Goal: Register for event/course

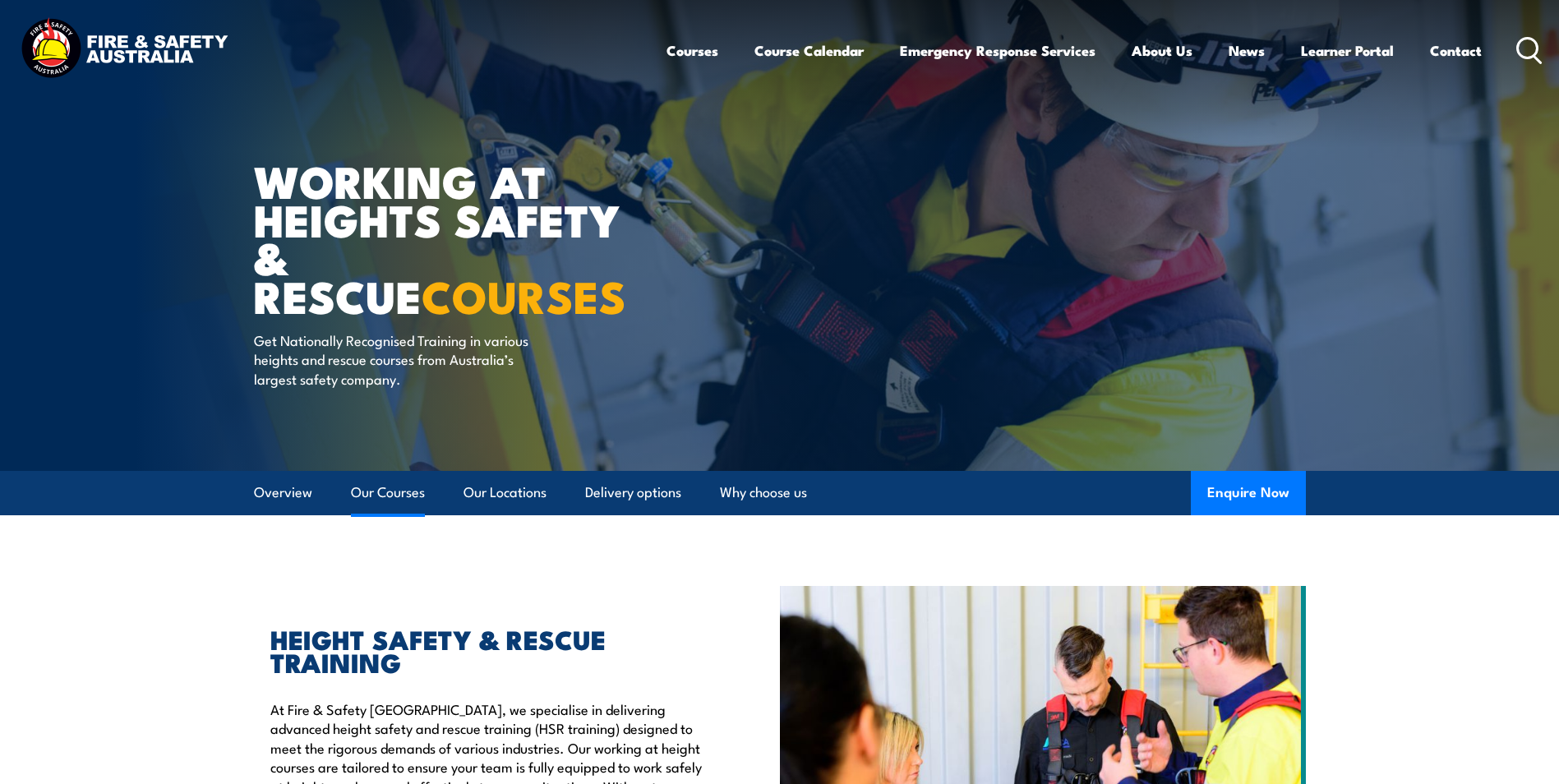
click at [402, 494] on link "Our Courses" at bounding box center [388, 493] width 74 height 43
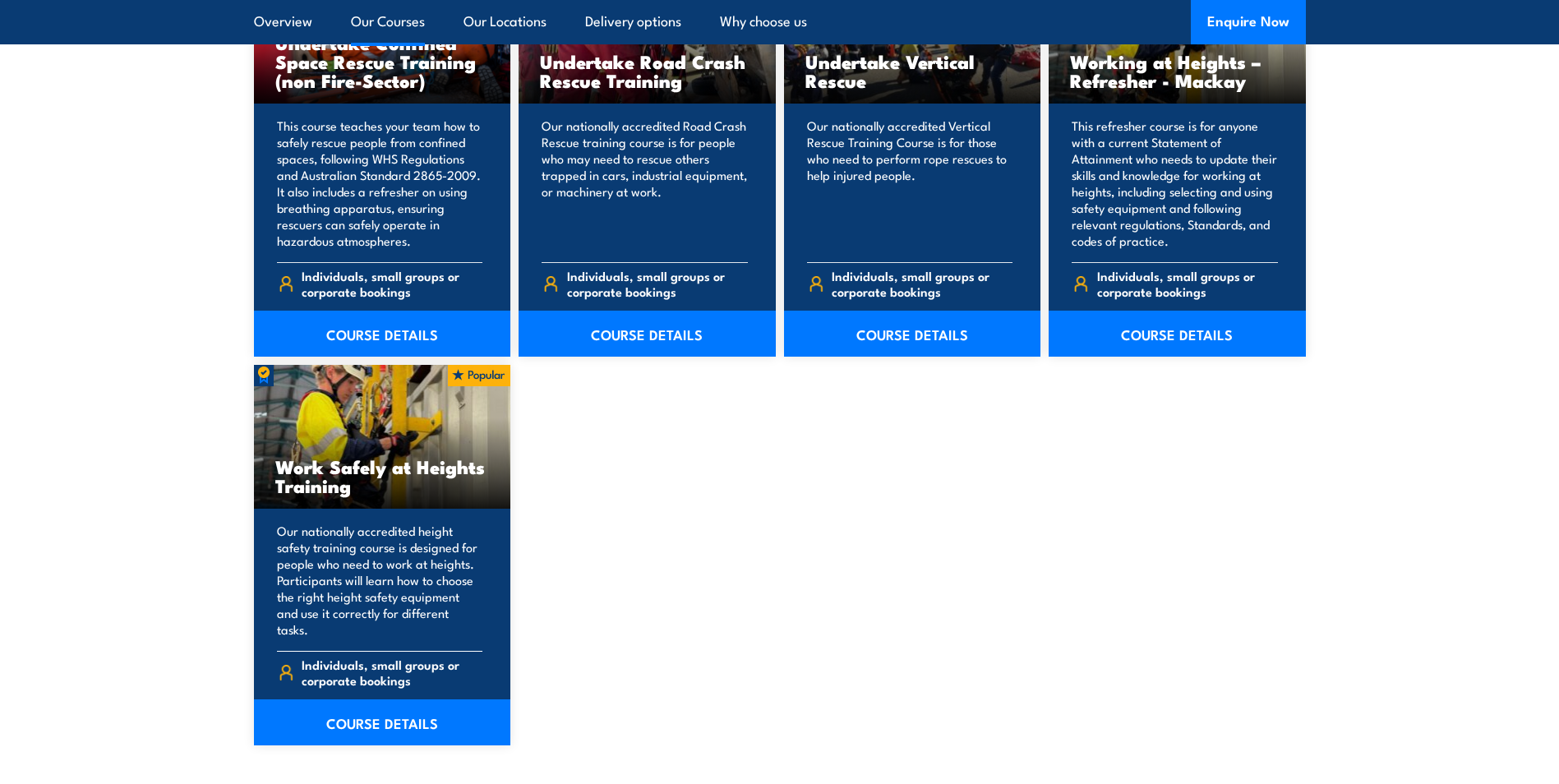
scroll to position [1903, 0]
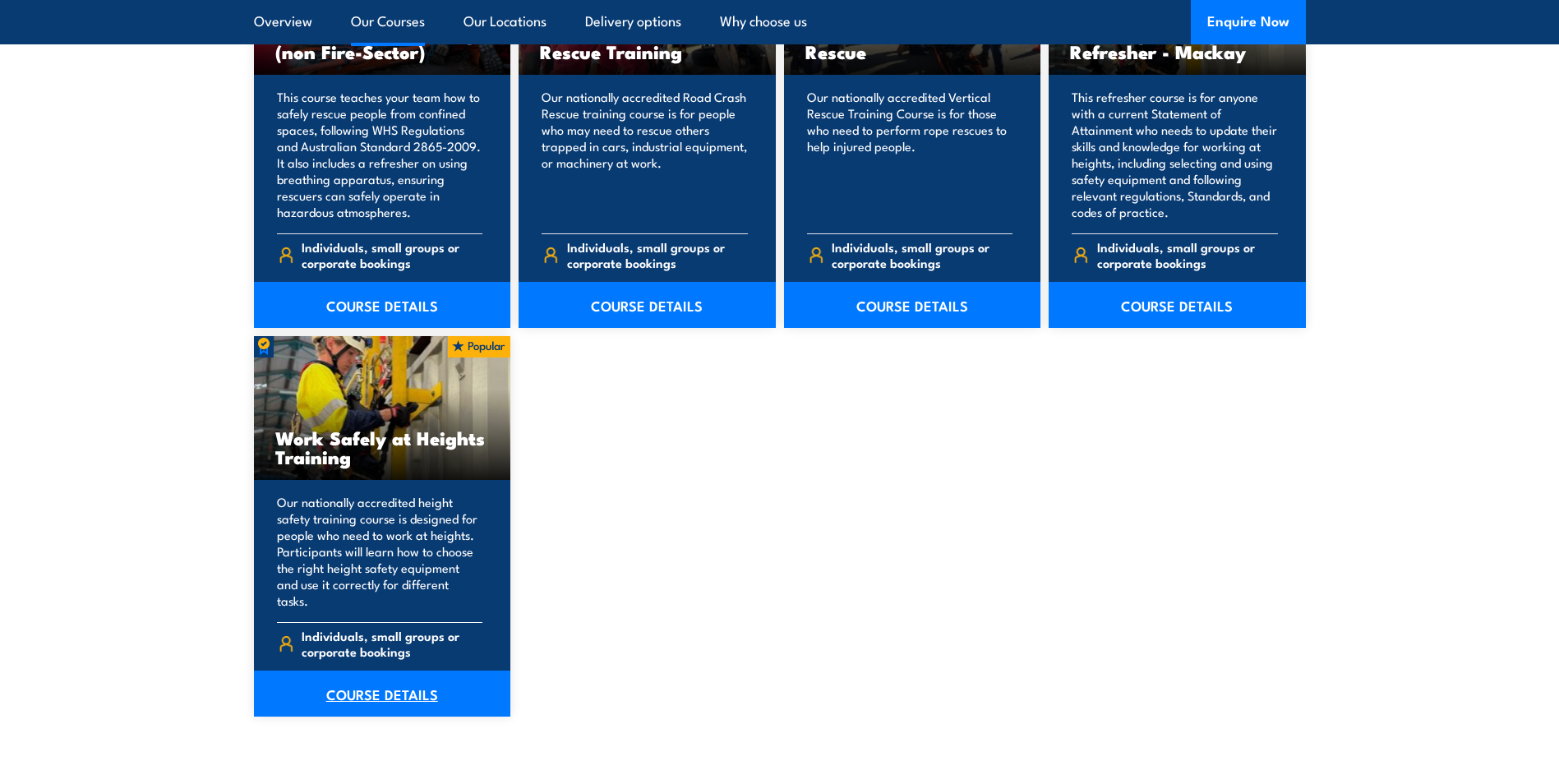
click at [411, 675] on link "COURSE DETAILS" at bounding box center [382, 693] width 257 height 46
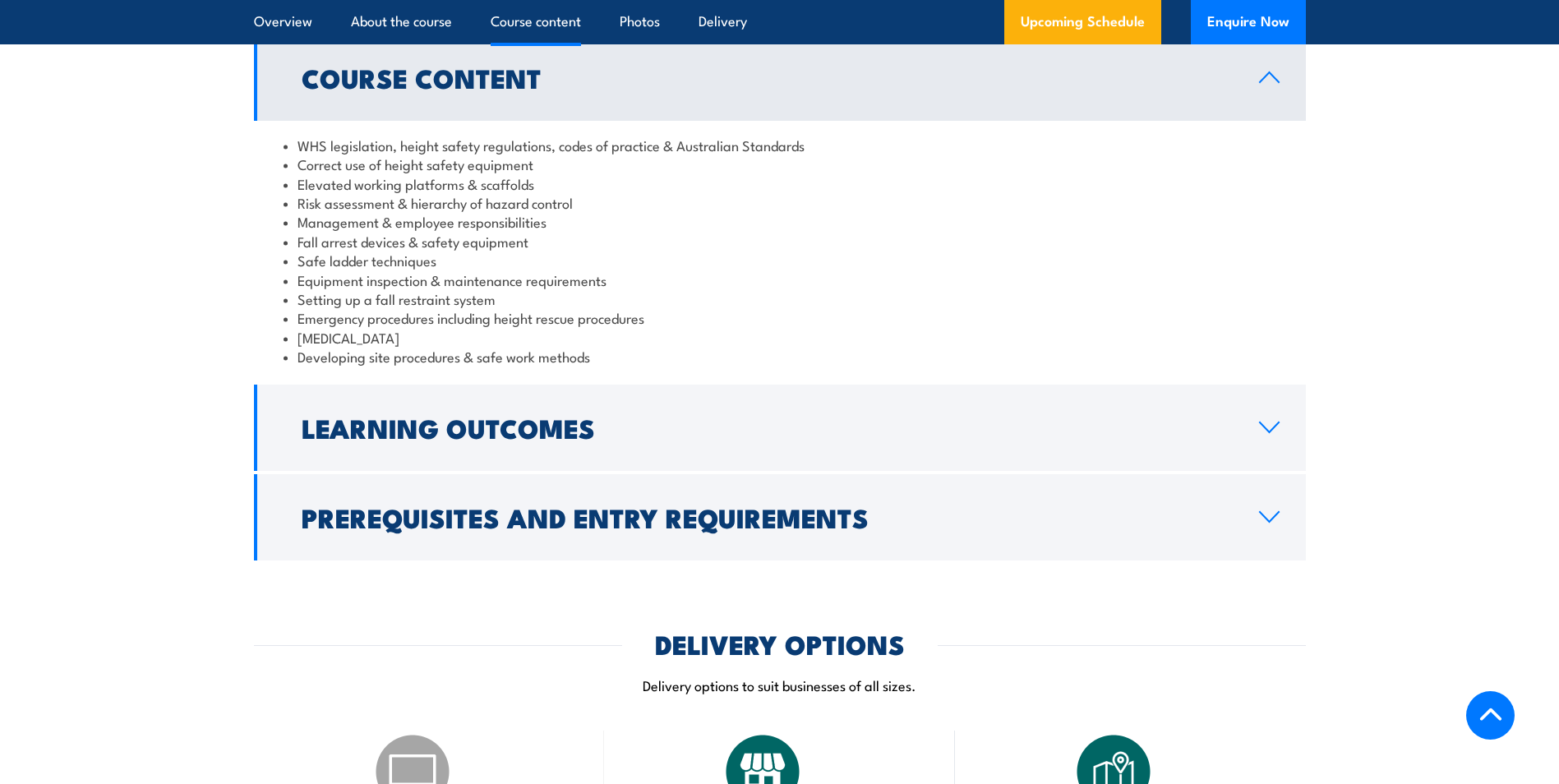
scroll to position [1397, 0]
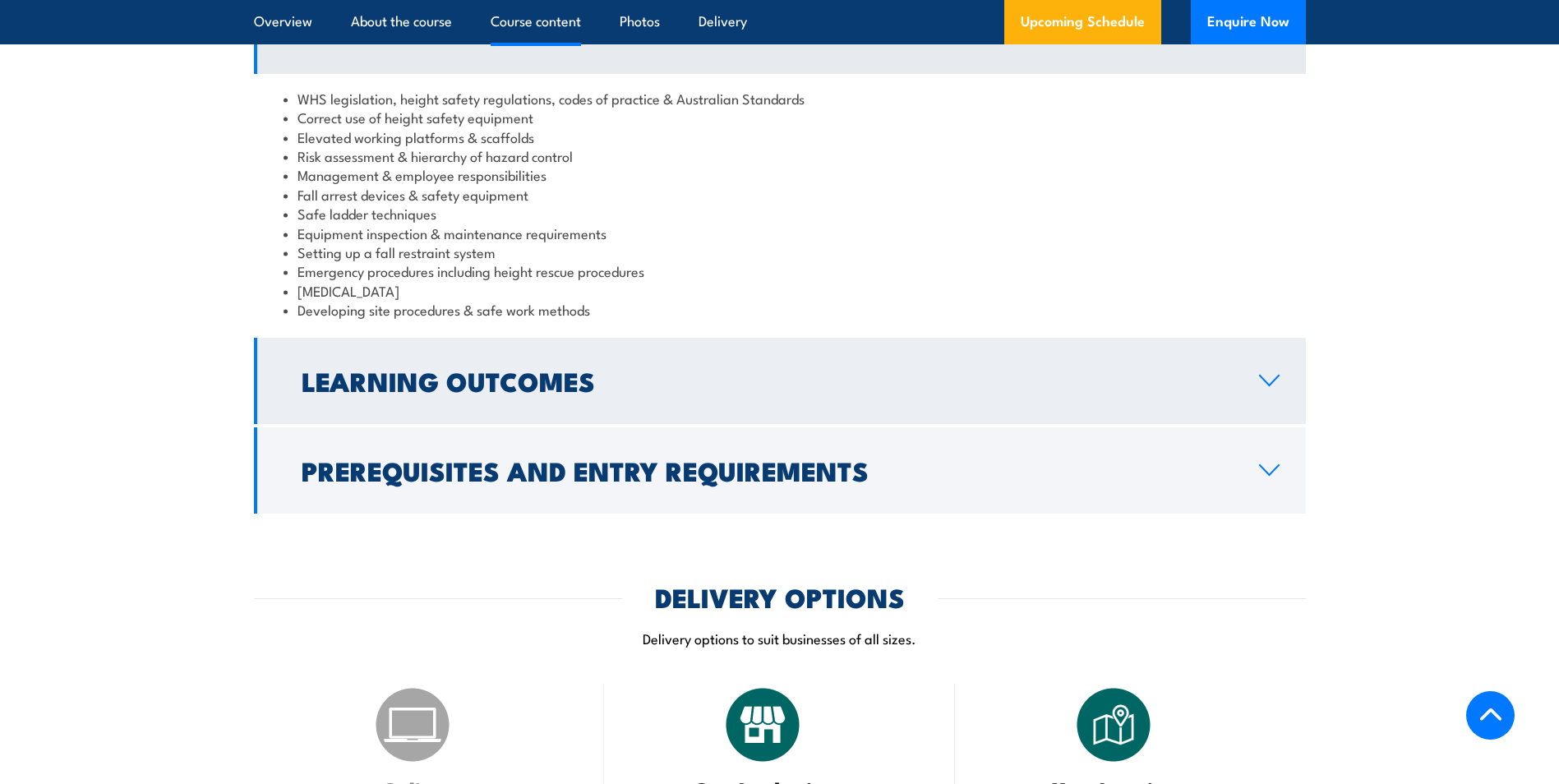
click at [541, 385] on h2 "Learning Outcomes" at bounding box center [767, 380] width 931 height 23
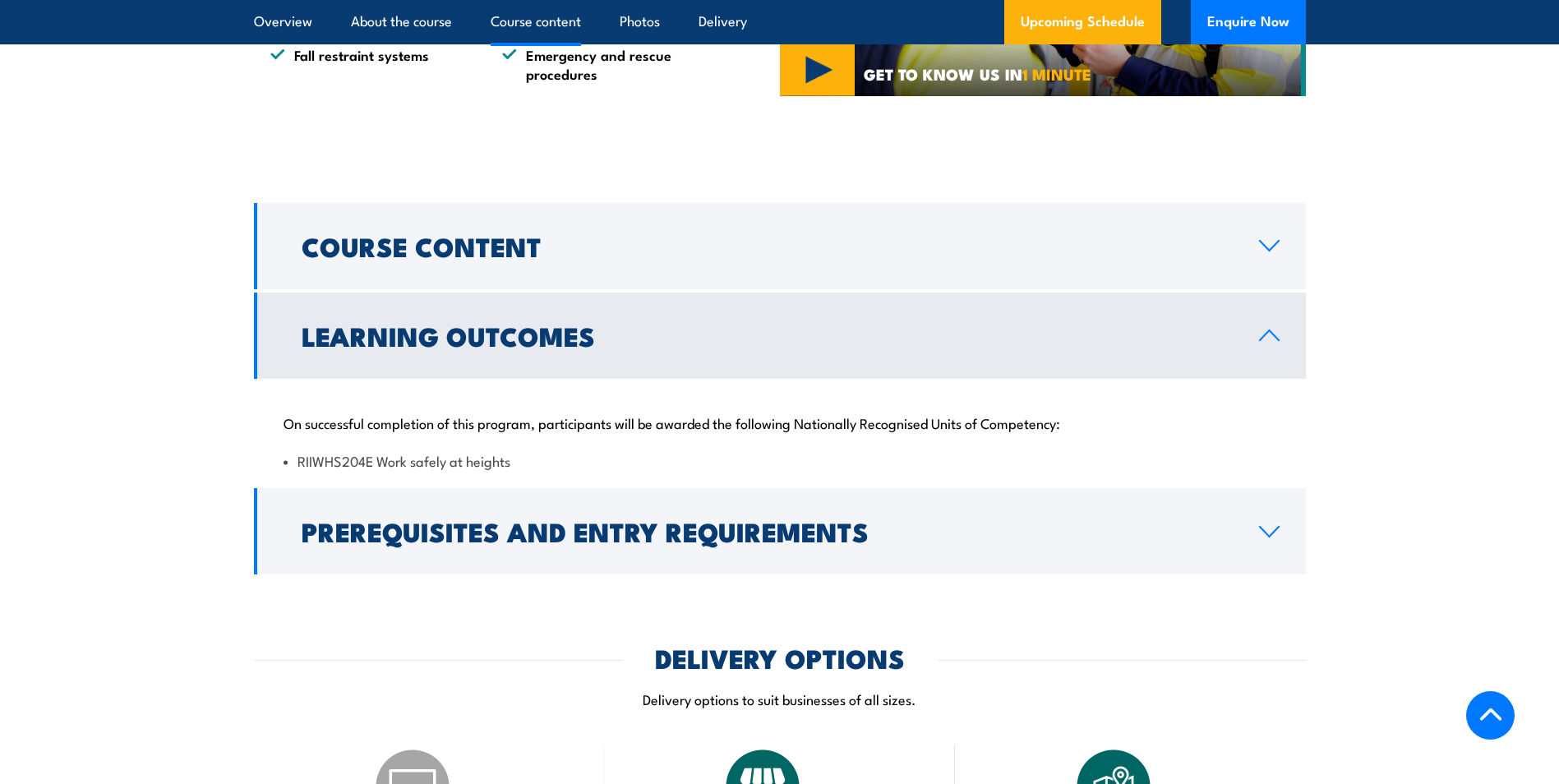
scroll to position [1150, 0]
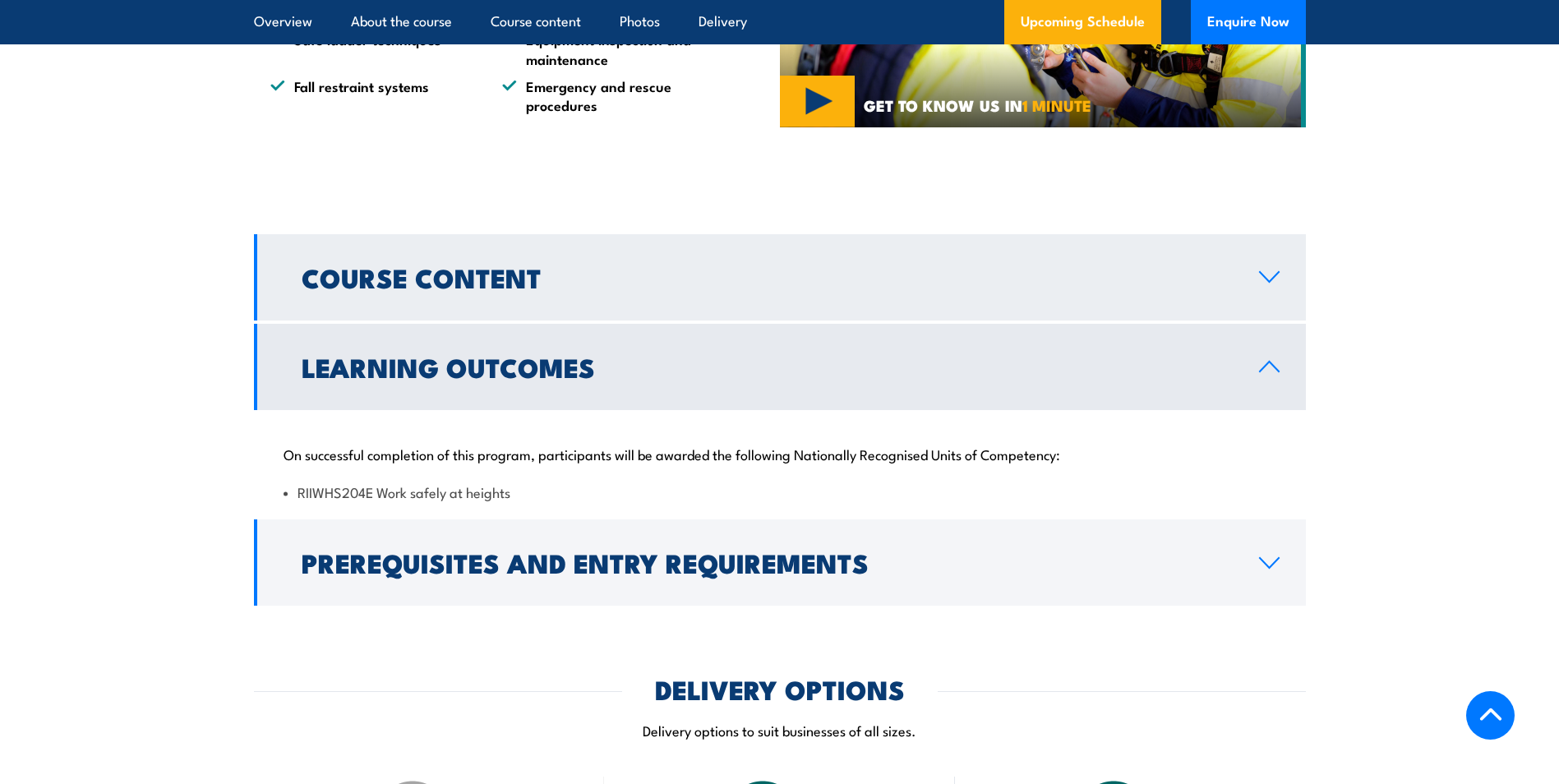
click at [605, 281] on h2 "Course Content" at bounding box center [767, 276] width 931 height 23
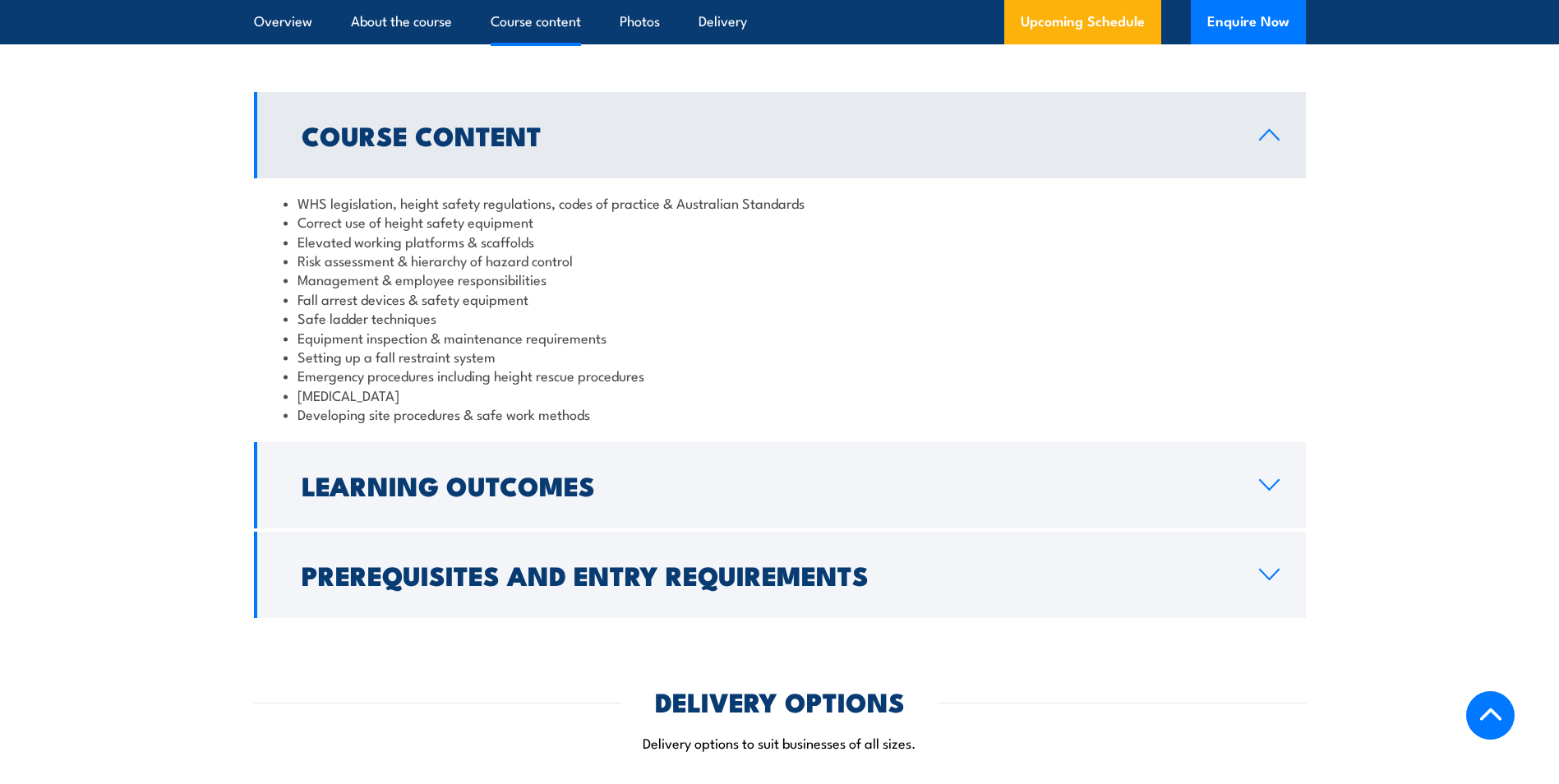
scroll to position [1314, 0]
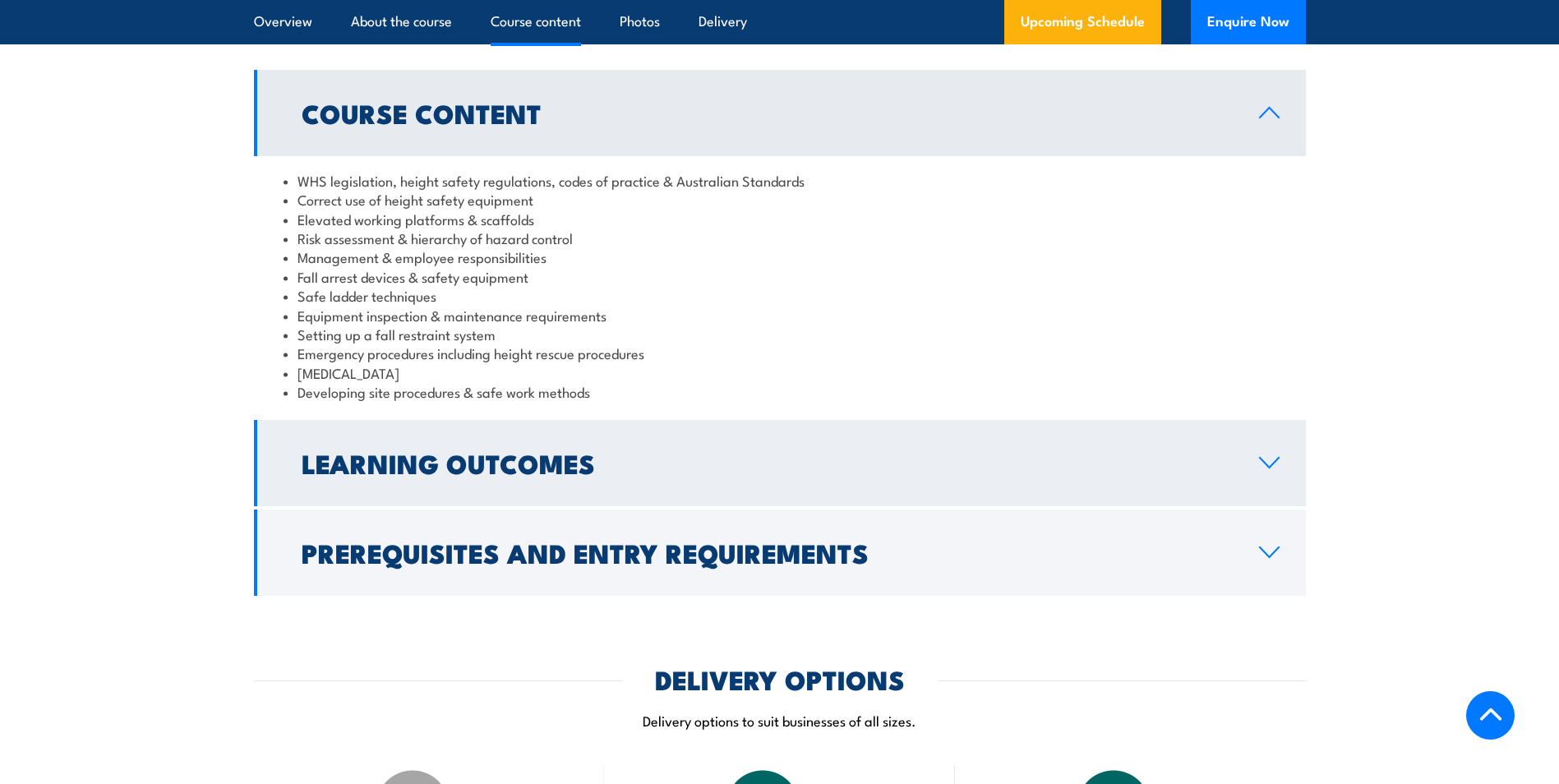
click at [497, 461] on h2 "Learning Outcomes" at bounding box center [767, 461] width 931 height 23
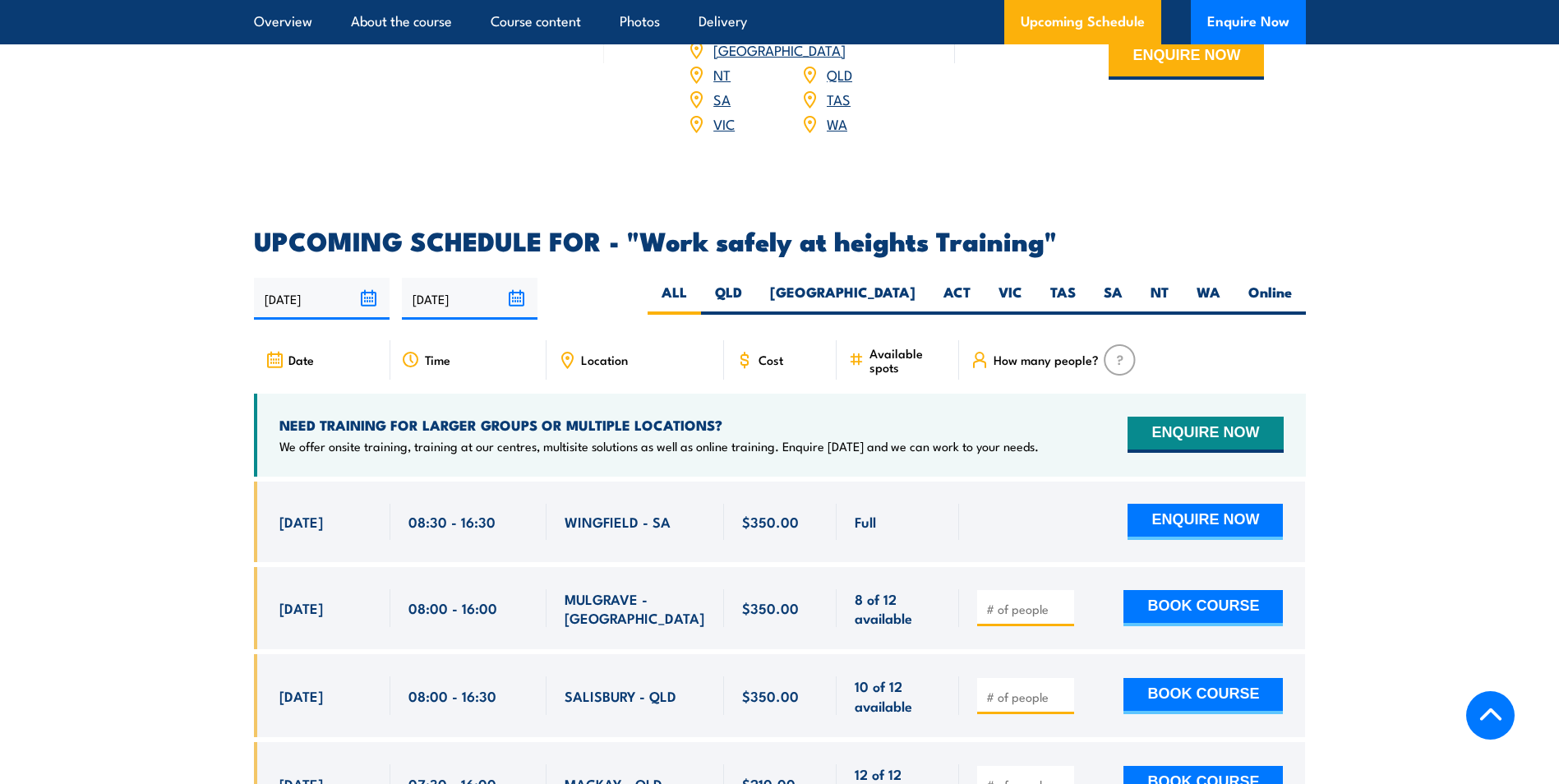
scroll to position [2300, 0]
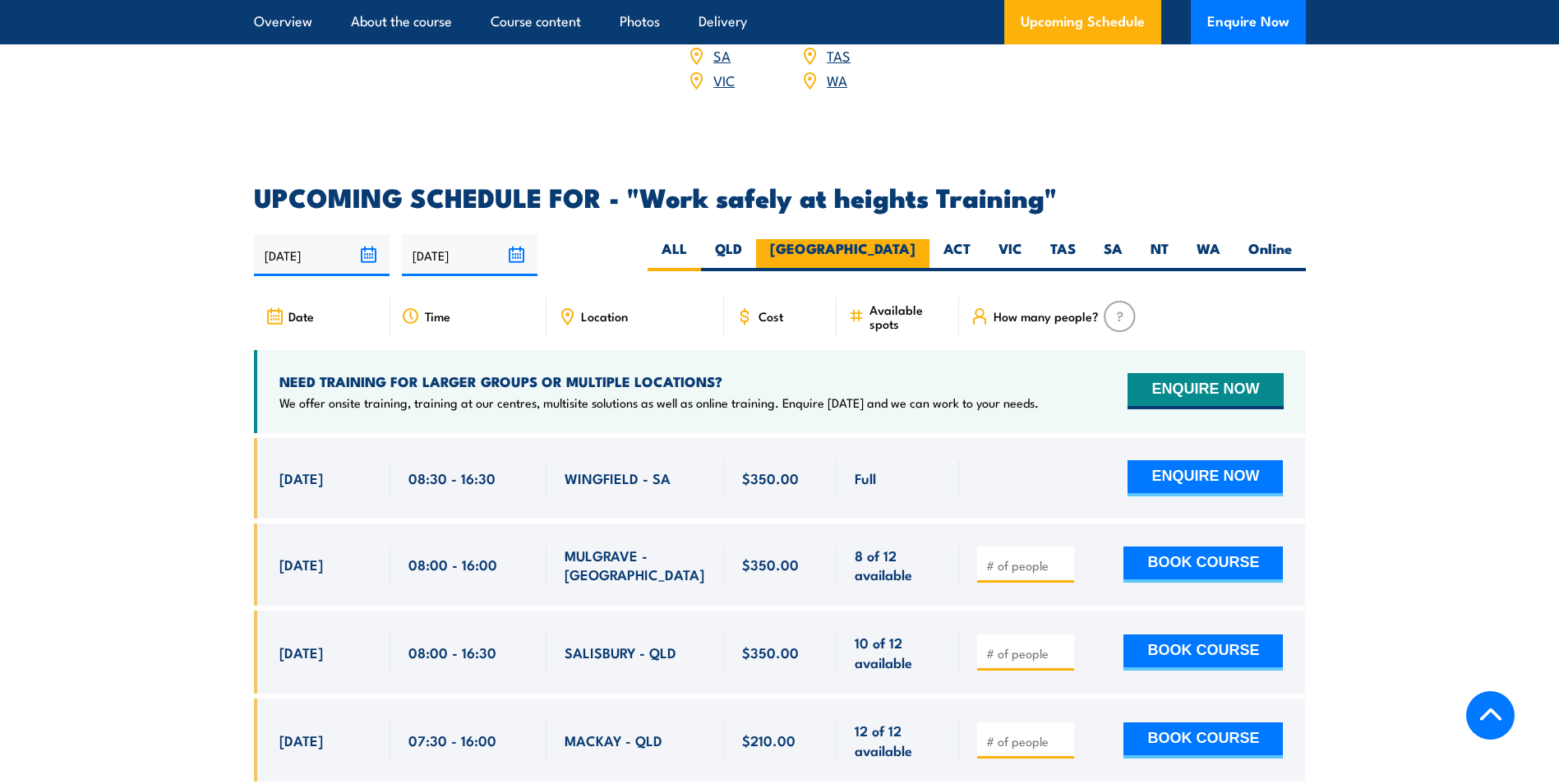
click at [878, 239] on label "[GEOGRAPHIC_DATA]" at bounding box center [842, 255] width 173 height 32
click at [915, 239] on input "[GEOGRAPHIC_DATA]" at bounding box center [920, 244] width 11 height 11
radio input "true"
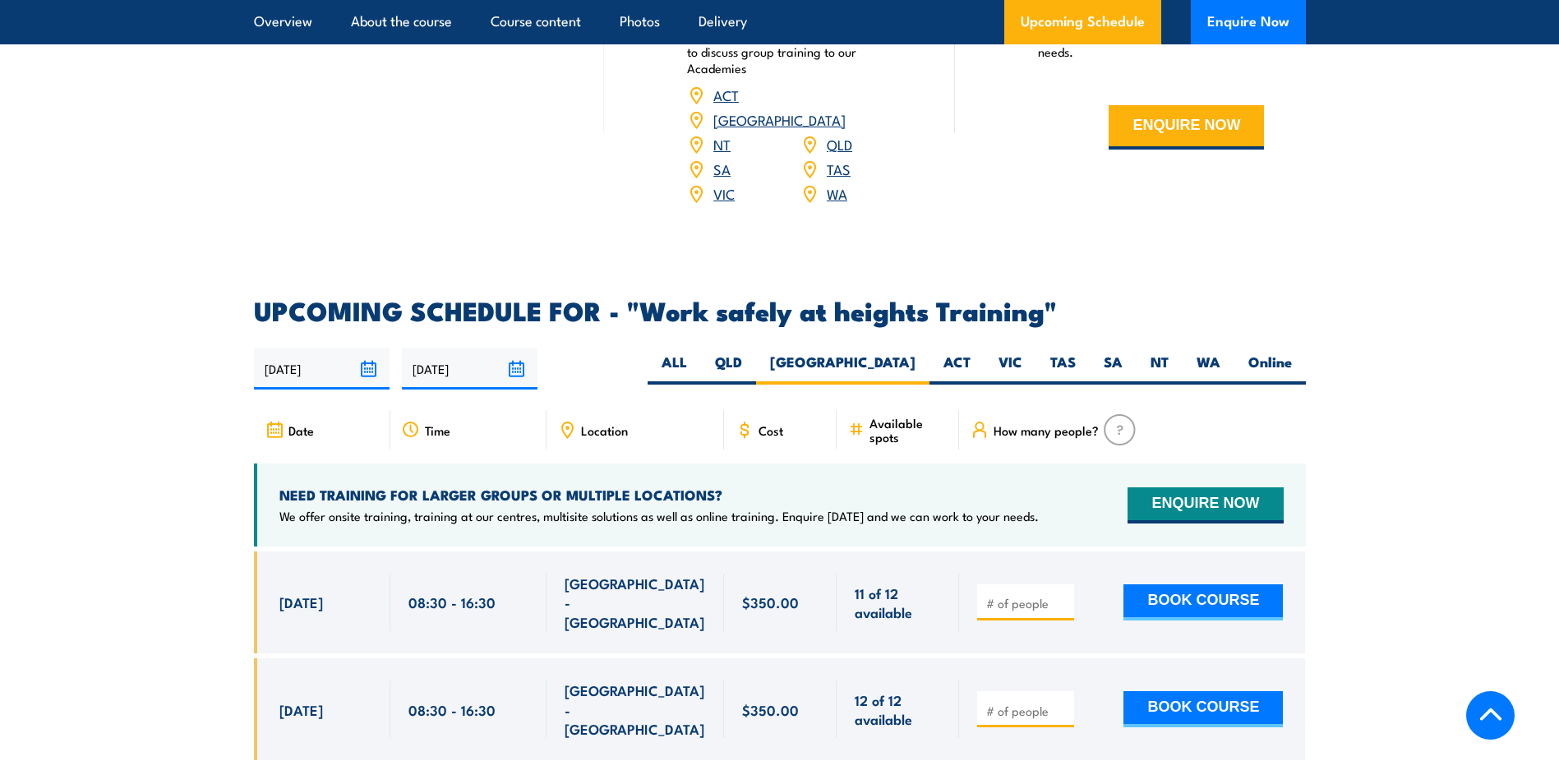
scroll to position [2449, 0]
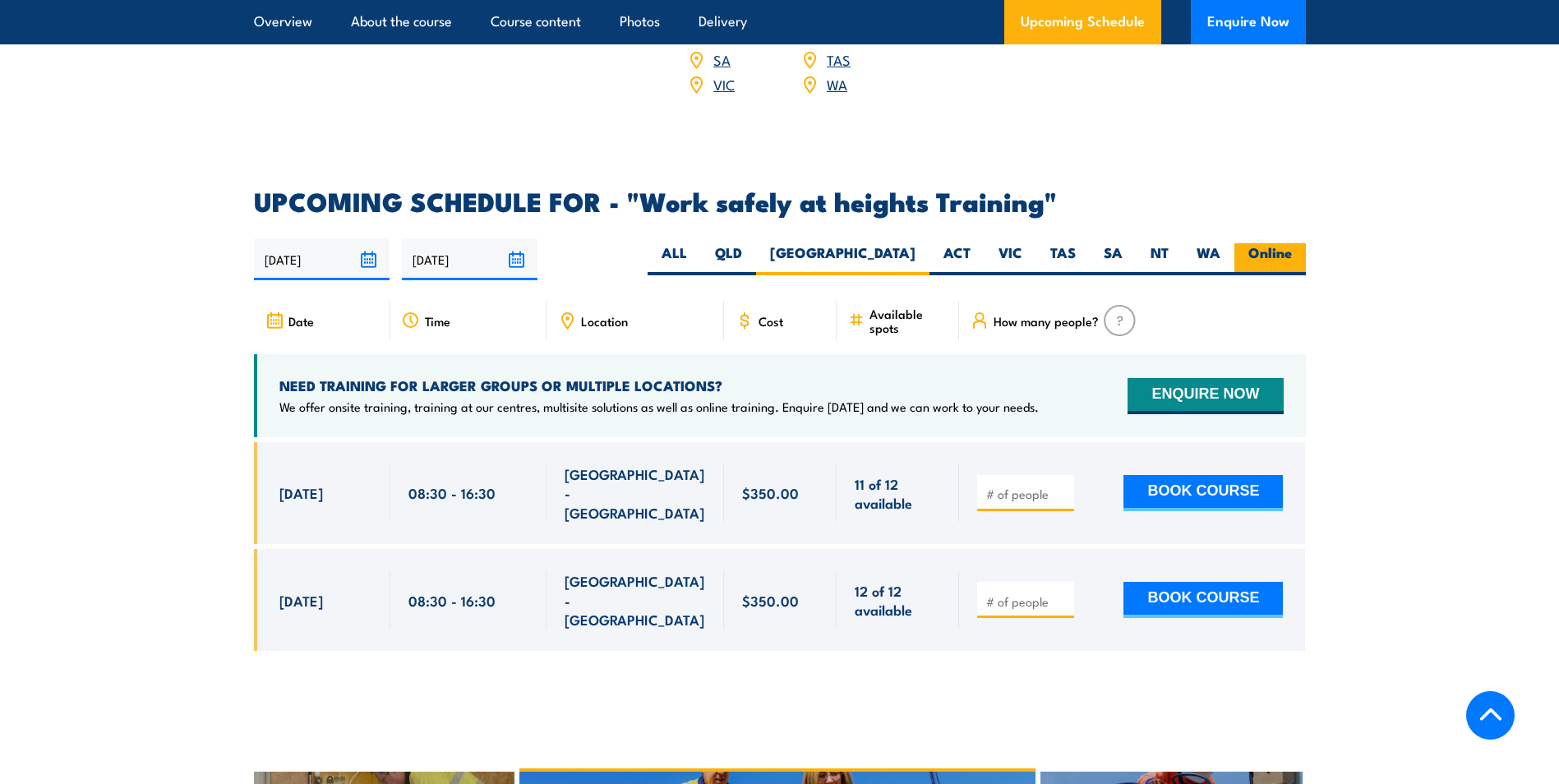
click at [1261, 243] on label "Online" at bounding box center [1270, 259] width 72 height 32
click at [1292, 243] on input "Online" at bounding box center [1297, 248] width 11 height 11
radio input "true"
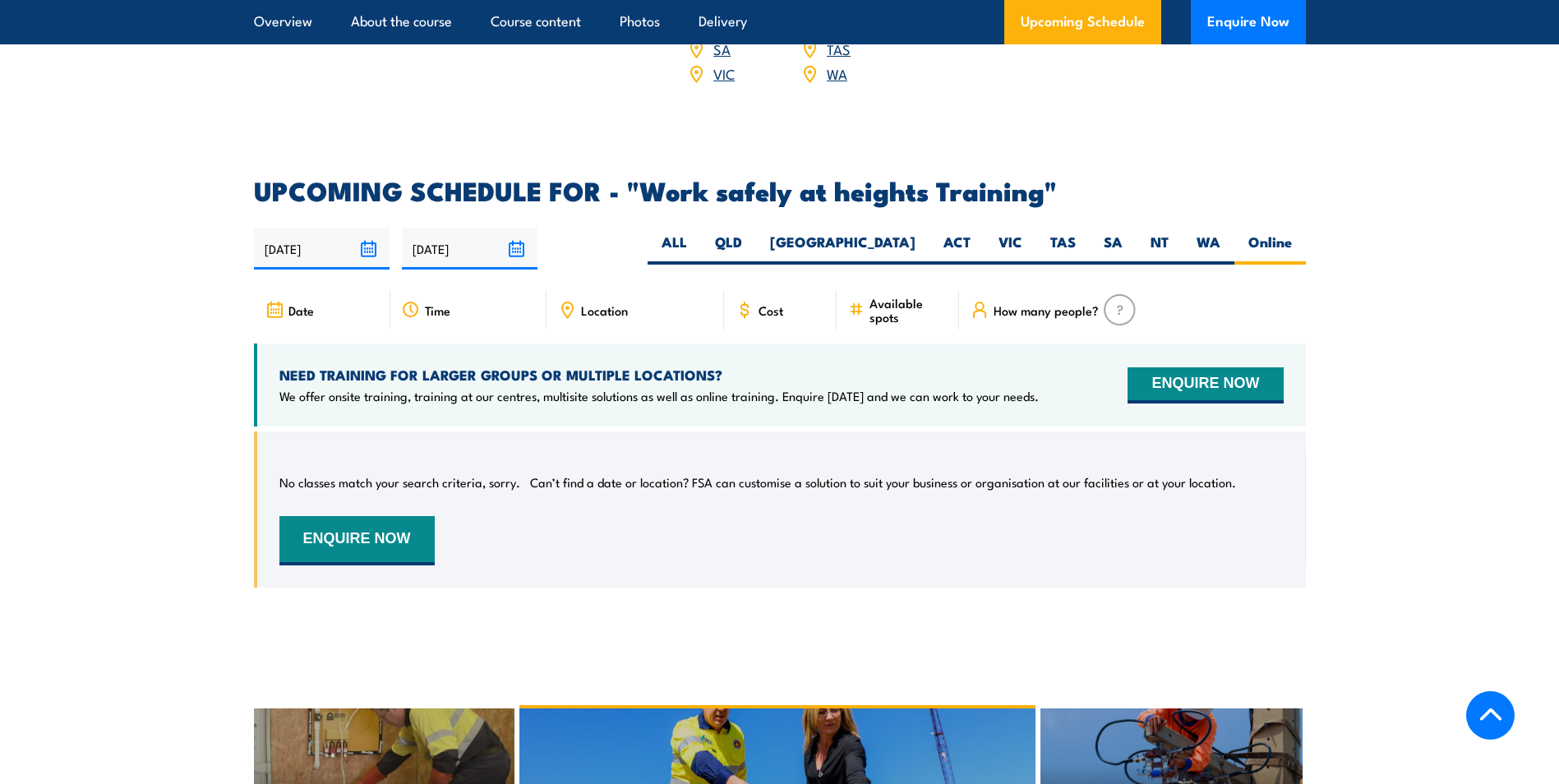
scroll to position [2368, 0]
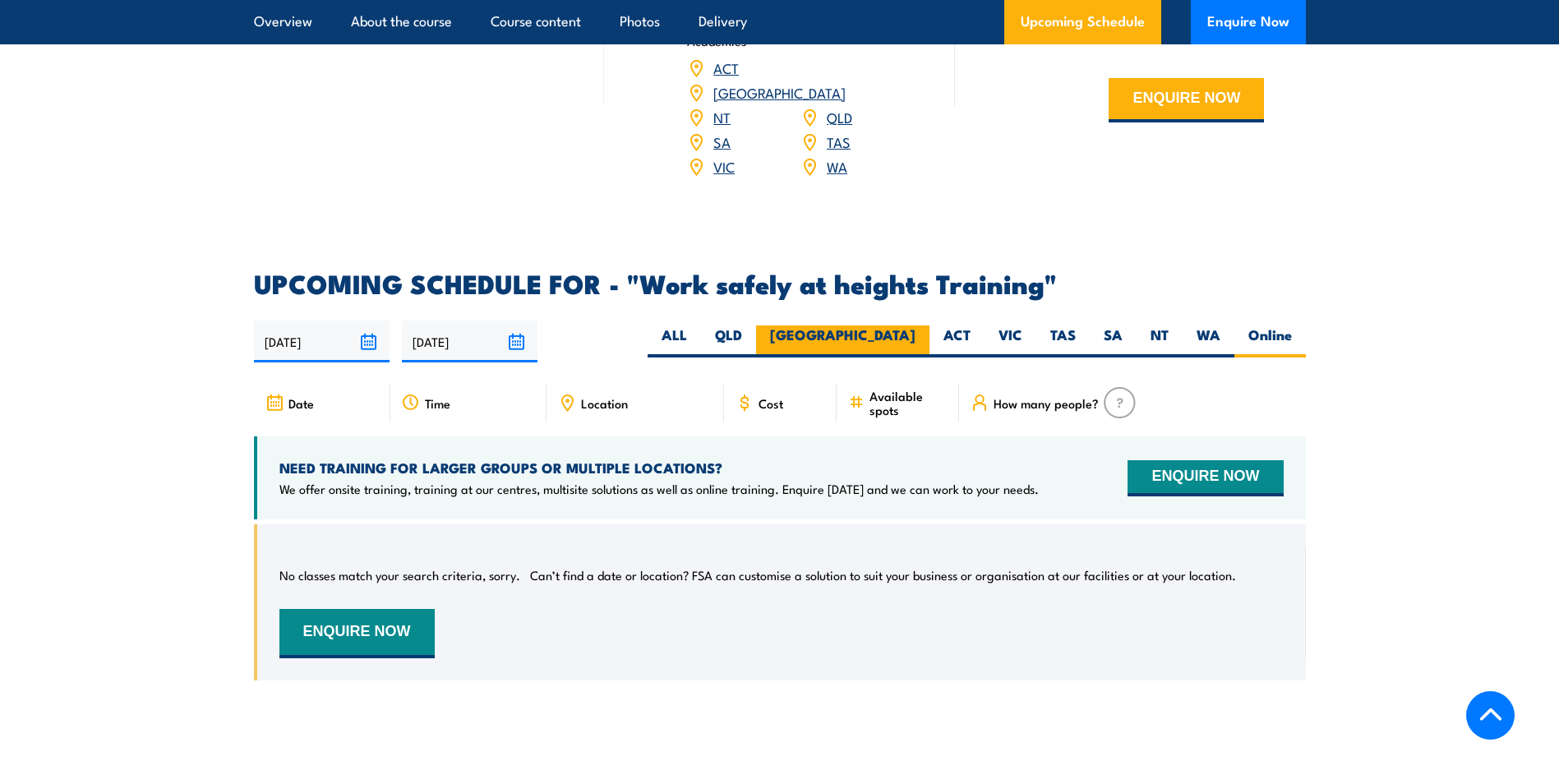
click at [893, 326] on label "NSW" at bounding box center [842, 341] width 173 height 32
click at [915, 326] on input "NSW" at bounding box center [920, 331] width 11 height 11
radio input "true"
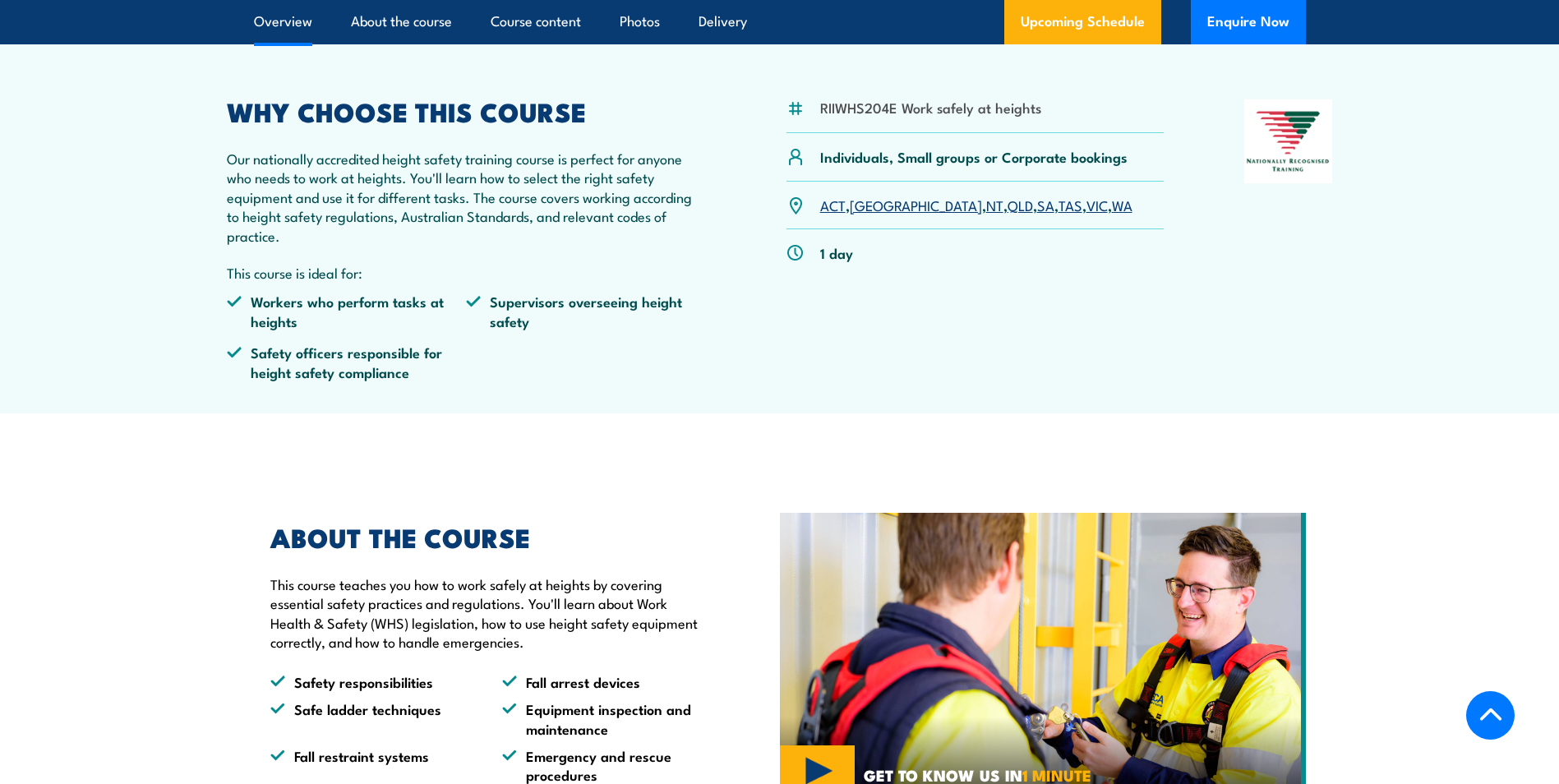
scroll to position [478, 0]
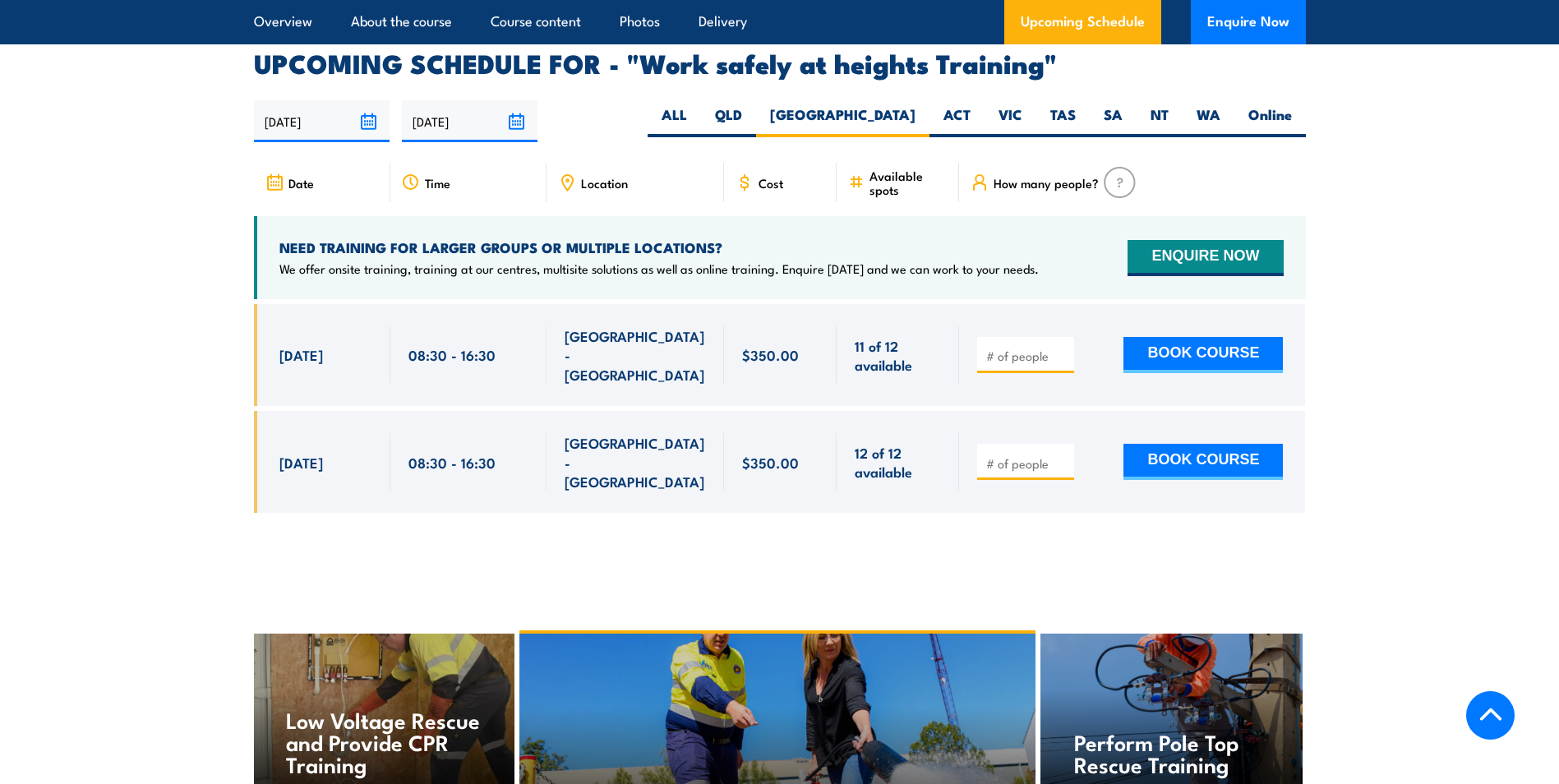
scroll to position [2614, 0]
